Goal: Find specific page/section: Find specific page/section

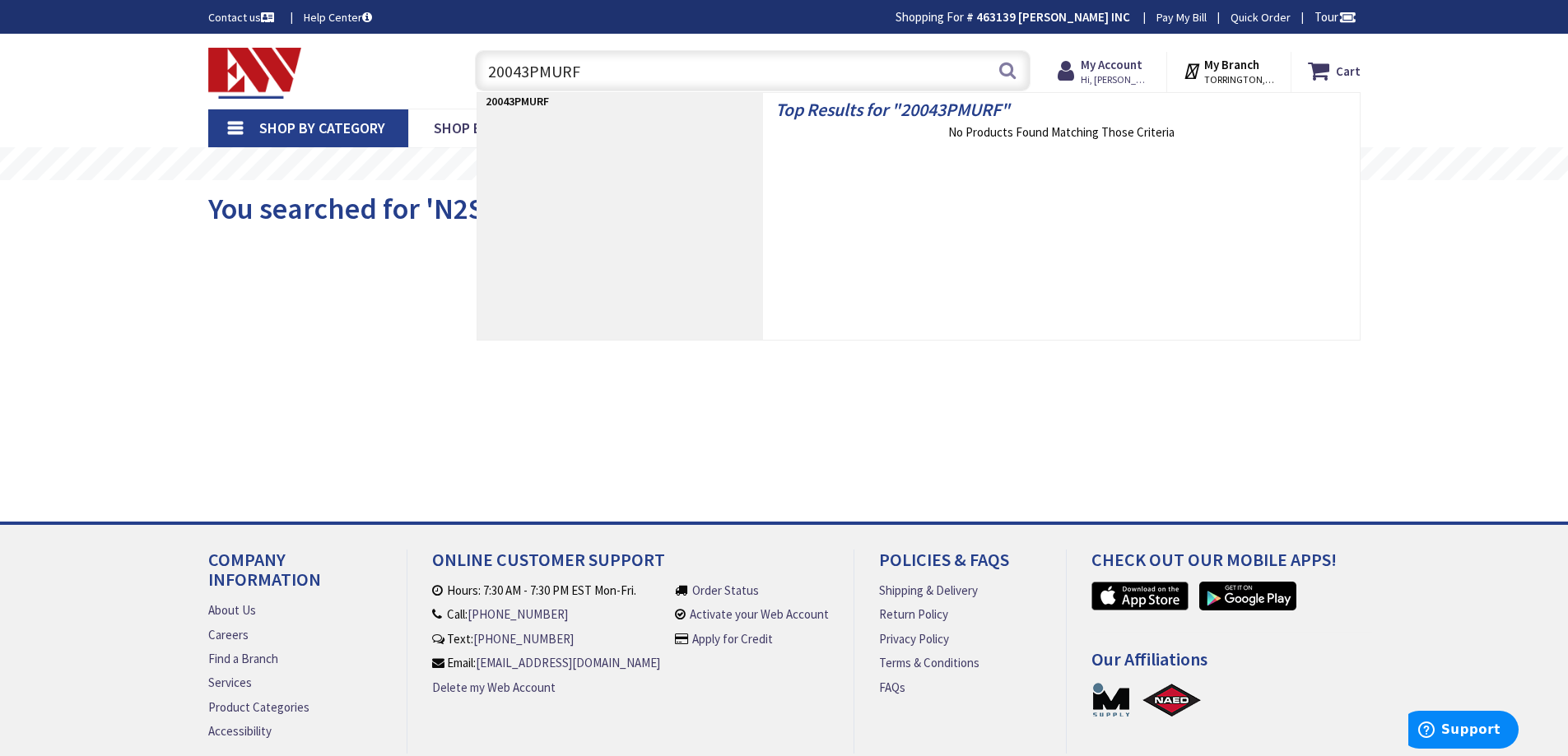
click at [736, 72] on input "20043PMURF" at bounding box center [753, 70] width 556 height 41
paste input "BRG-200"
type input "BRG-200"
